Goal: Understand process/instructions

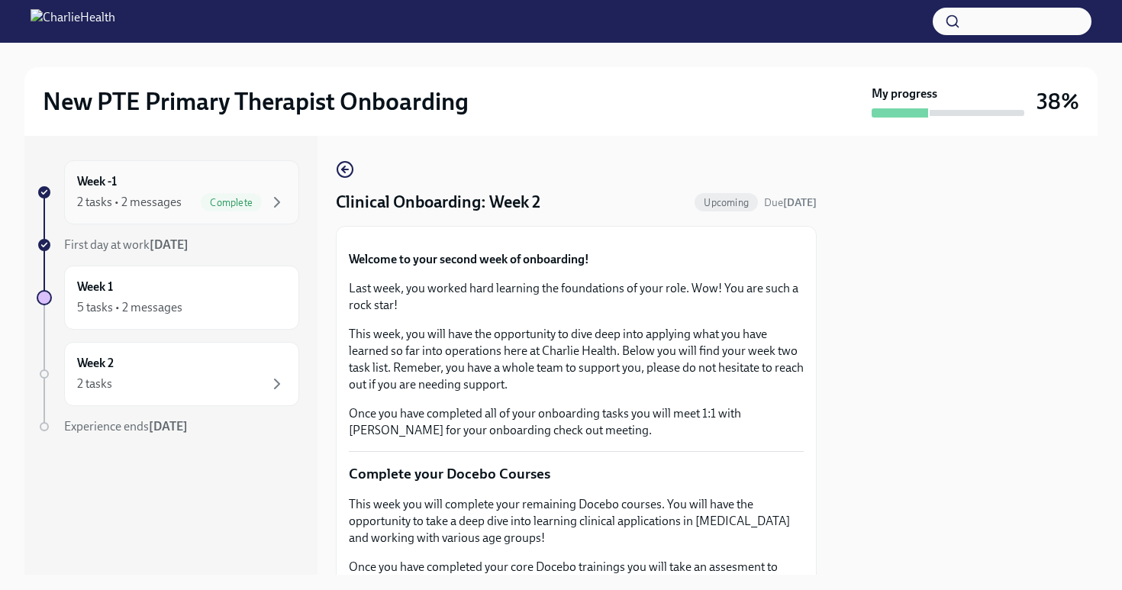
click at [192, 197] on div "2 tasks • 2 messages Complete" at bounding box center [181, 202] width 209 height 18
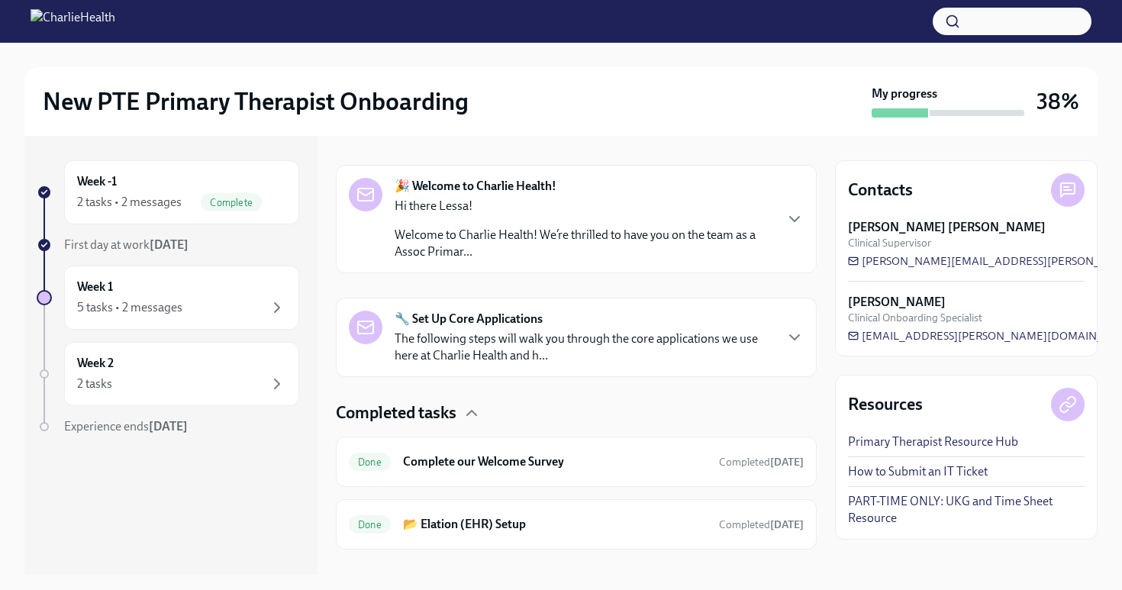
scroll to position [214, 0]
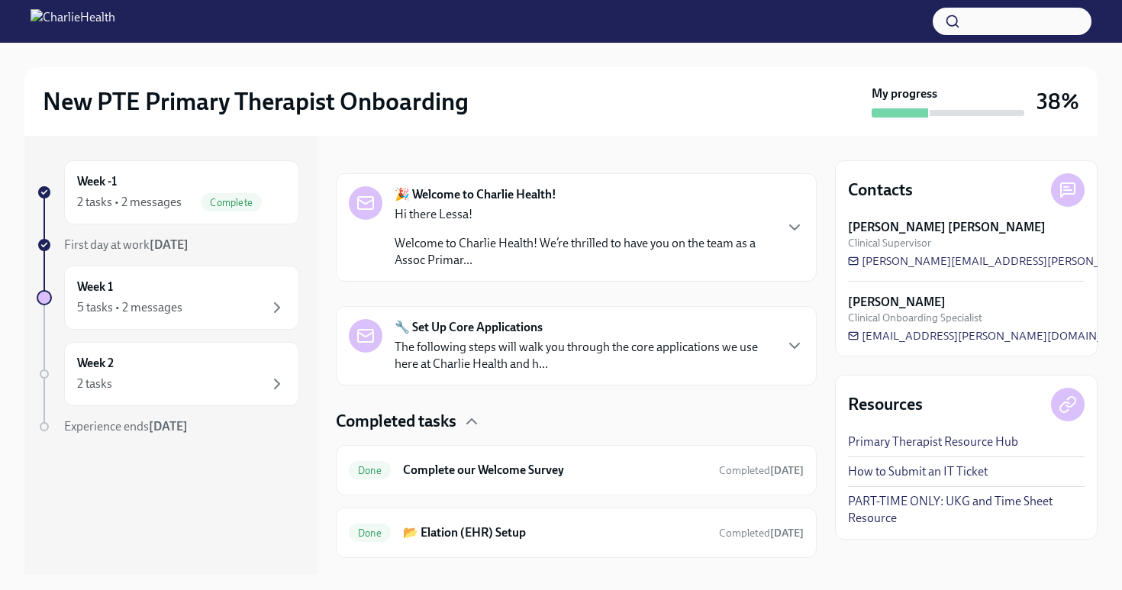
click at [621, 256] on p "Welcome to Charlie Health! We’re thrilled to have you on the team as a Assoc Pr…" at bounding box center [584, 252] width 379 height 34
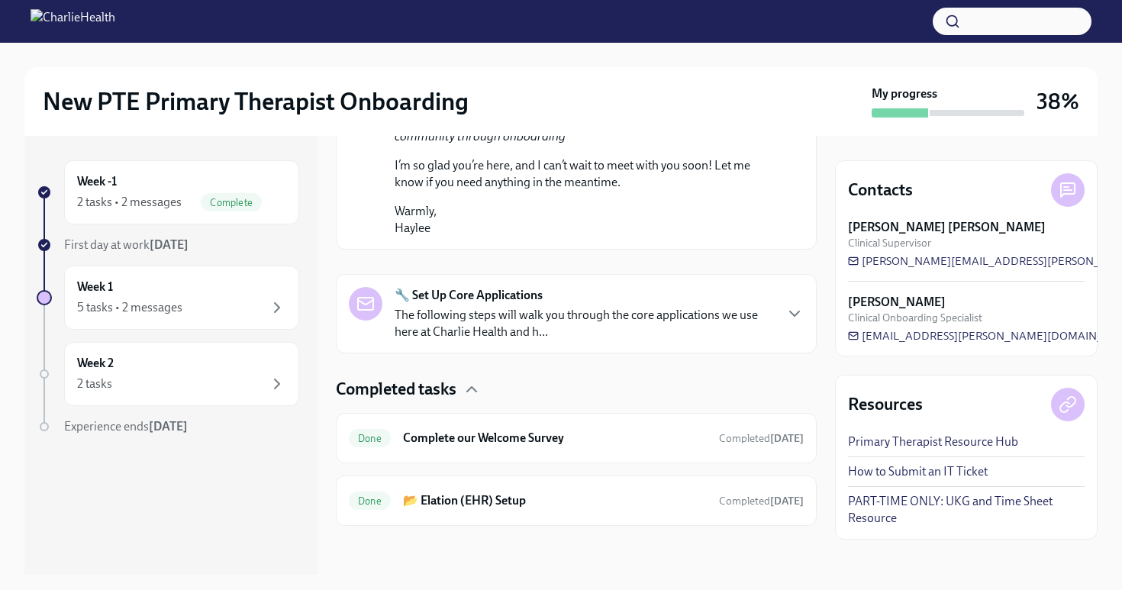
scroll to position [1193, 0]
click at [611, 315] on p "The following steps will walk you through the core applications we use here at …" at bounding box center [584, 324] width 379 height 34
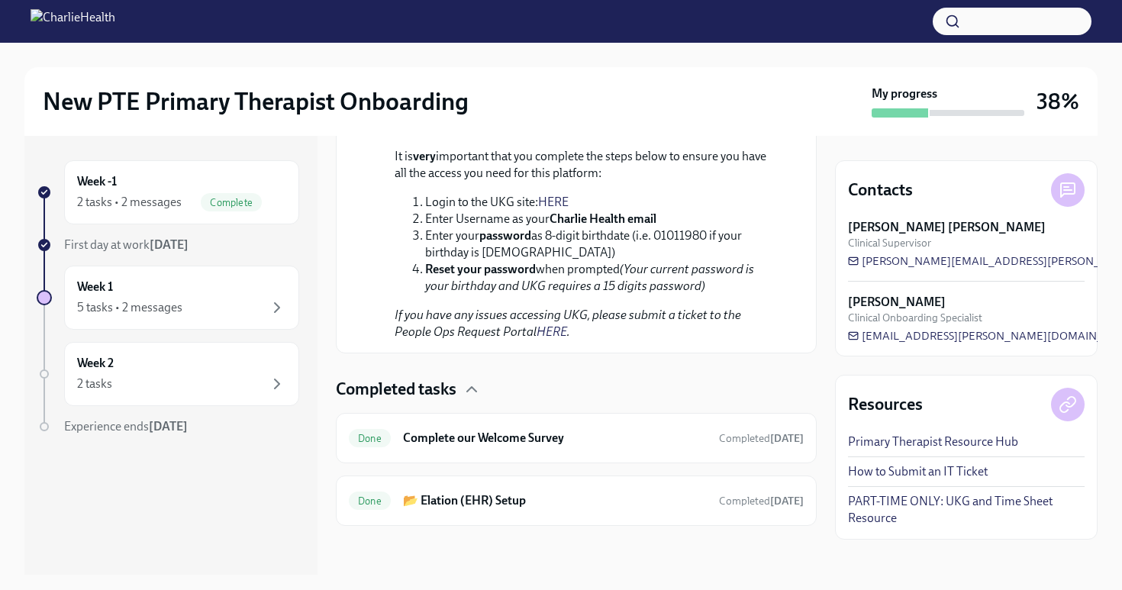
scroll to position [2313, 0]
click at [893, 263] on span "dorine.wright@charliehealth.com" at bounding box center [1038, 260] width 381 height 15
